Goal: Task Accomplishment & Management: Use online tool/utility

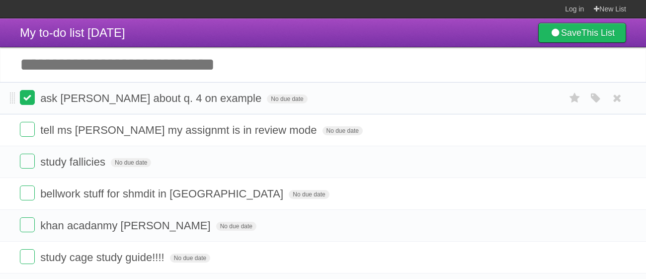
click at [26, 96] on label at bounding box center [27, 97] width 15 height 15
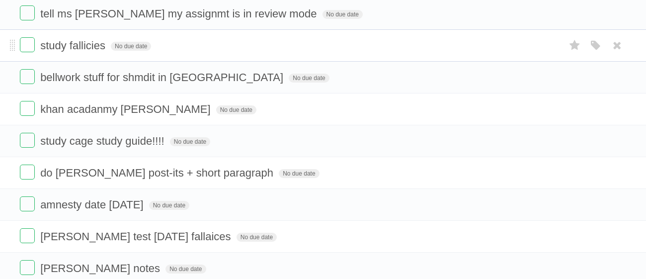
scroll to position [87, 0]
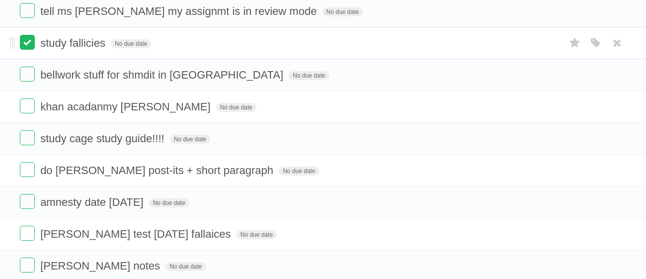
click at [26, 42] on label at bounding box center [27, 42] width 15 height 15
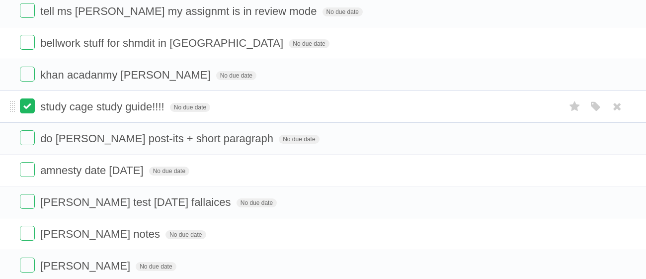
click at [22, 106] on label at bounding box center [27, 105] width 15 height 15
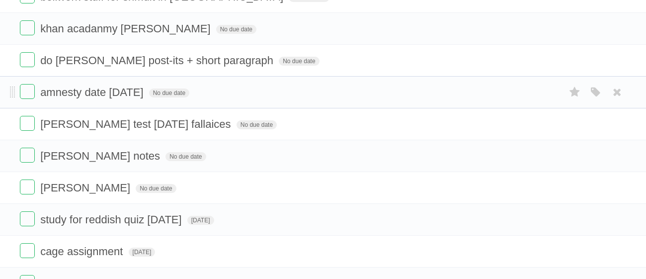
scroll to position [135, 0]
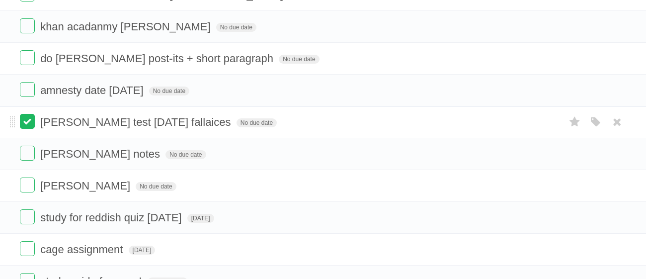
click at [25, 125] on label at bounding box center [27, 121] width 15 height 15
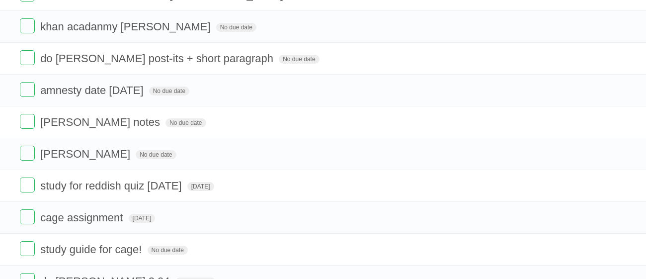
click at [25, 125] on label at bounding box center [27, 121] width 15 height 15
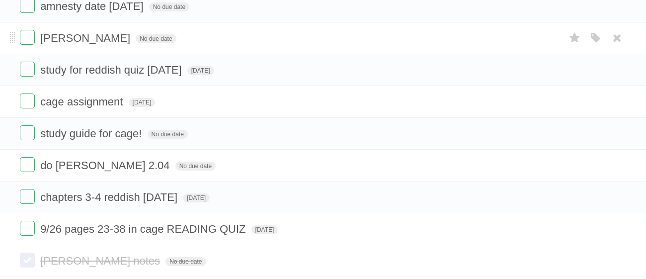
scroll to position [226, 0]
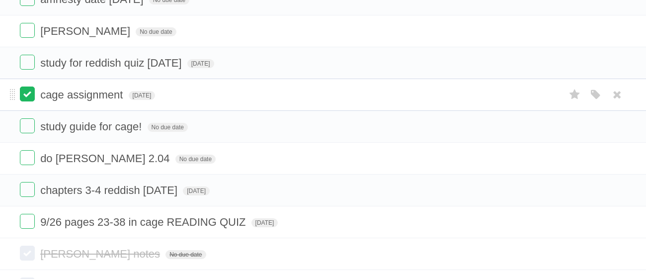
click at [26, 94] on label at bounding box center [27, 94] width 15 height 15
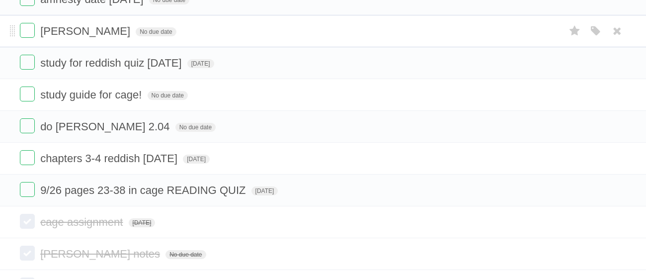
scroll to position [0, 0]
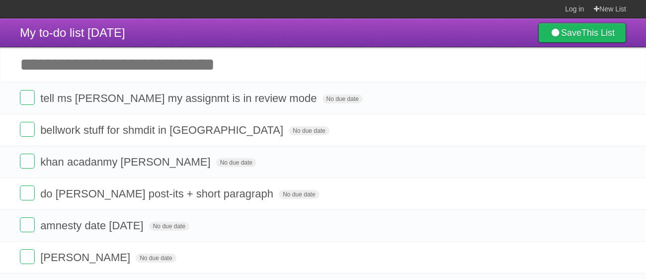
click at [247, 59] on input "Add another task" at bounding box center [323, 64] width 646 height 35
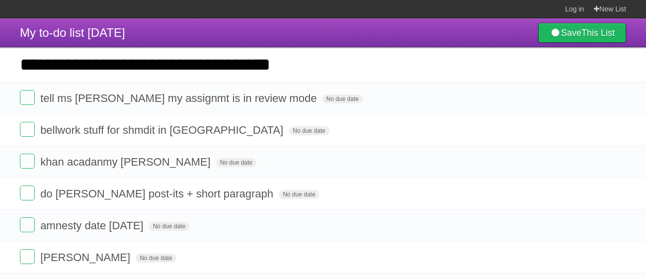
type input "**********"
click input "*********" at bounding box center [0, 0] width 0 height 0
